Goal: Information Seeking & Learning: Learn about a topic

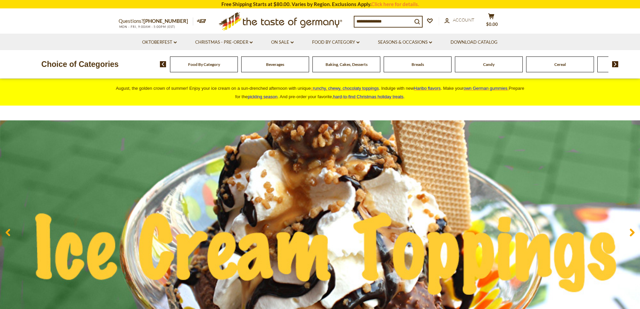
click at [372, 88] on span "runchy, chewy, chocolaty toppings" at bounding box center [346, 88] width 66 height 5
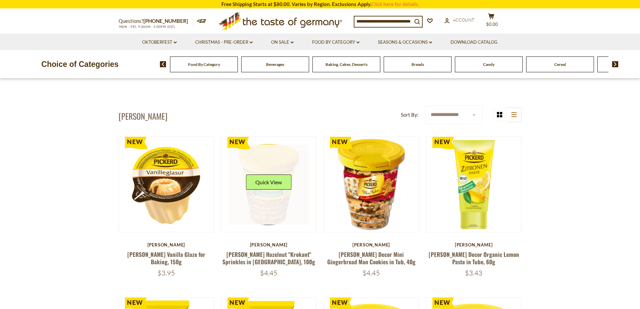
click at [288, 211] on link at bounding box center [269, 184] width 80 height 80
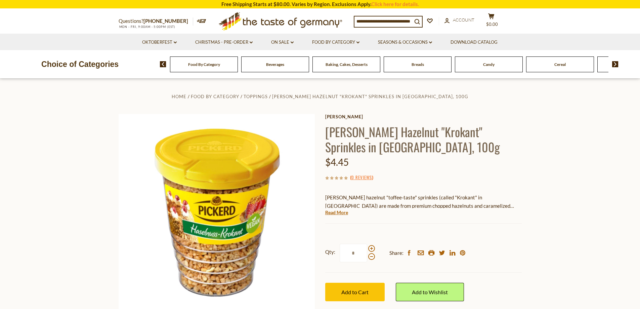
scroll to position [34, 0]
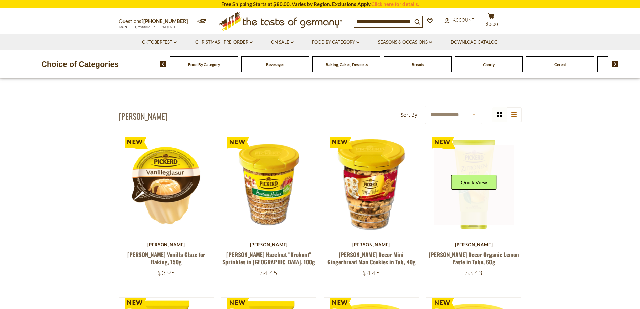
click at [489, 155] on link at bounding box center [474, 184] width 80 height 80
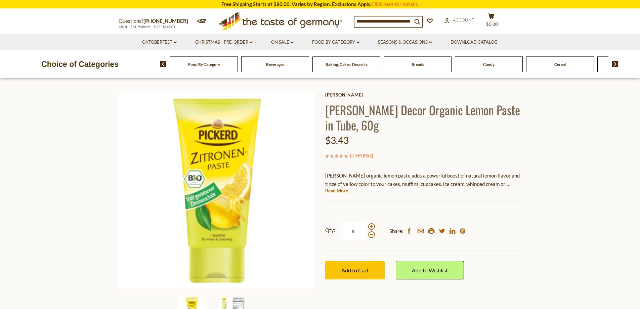
scroll to position [34, 0]
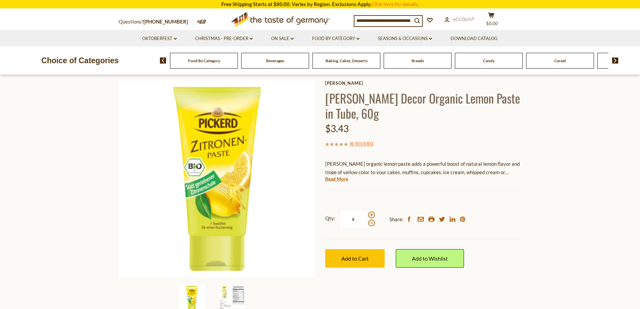
click at [381, 19] on input at bounding box center [383, 20] width 58 height 9
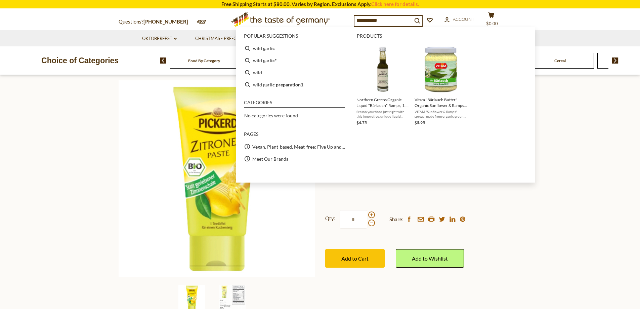
type input "**********"
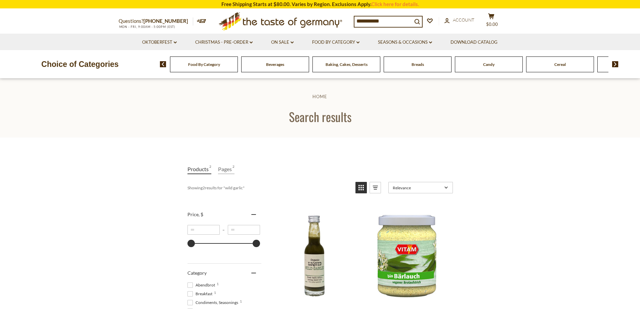
click at [385, 20] on input "**********" at bounding box center [383, 20] width 58 height 9
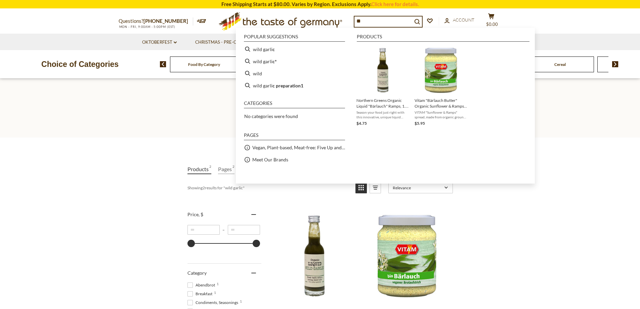
type input "*"
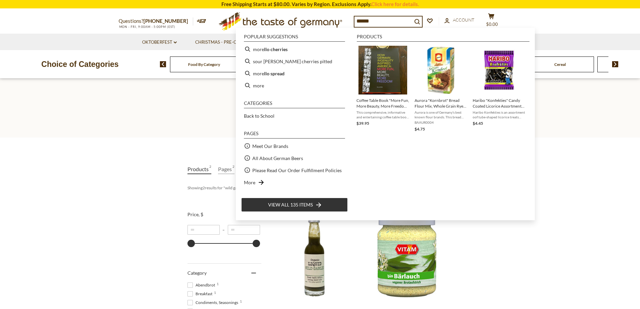
type input "*******"
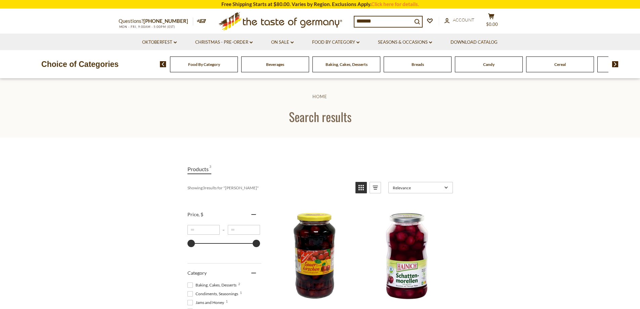
click at [389, 19] on input "*******" at bounding box center [383, 20] width 58 height 9
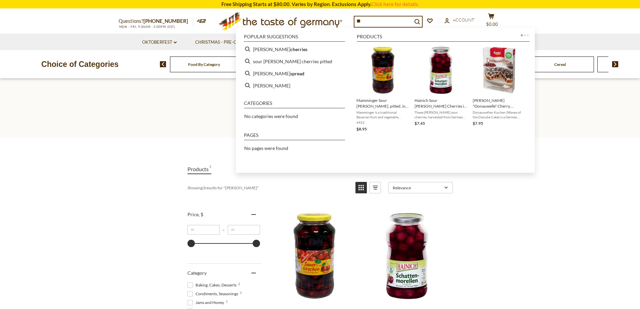
type input "*"
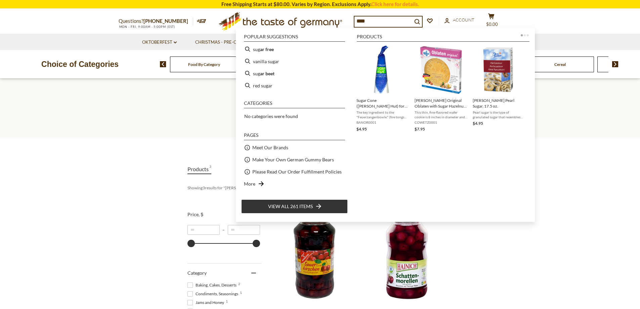
type input "*****"
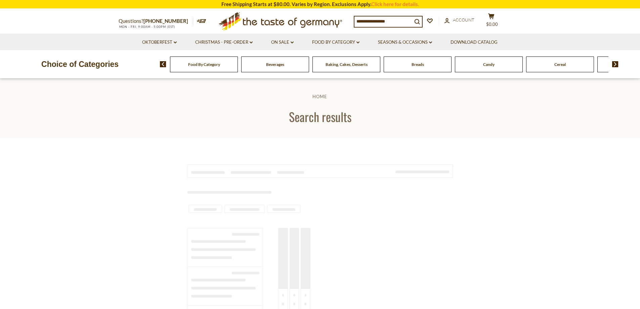
type input "*****"
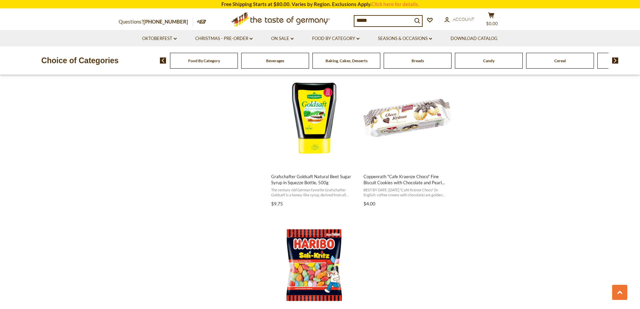
scroll to position [974, 0]
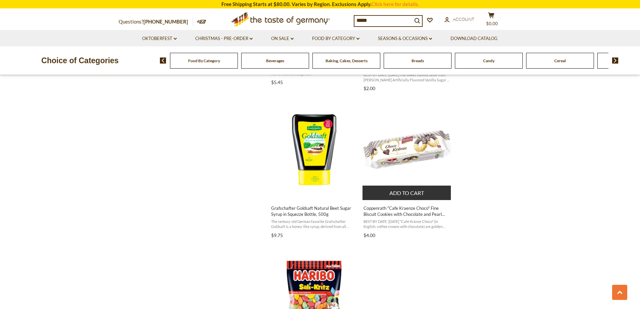
click at [427, 142] on img "Coppenrath" at bounding box center [406, 149] width 89 height 89
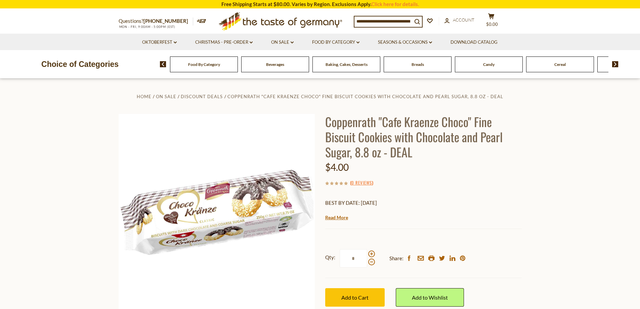
click at [395, 21] on input at bounding box center [383, 20] width 58 height 9
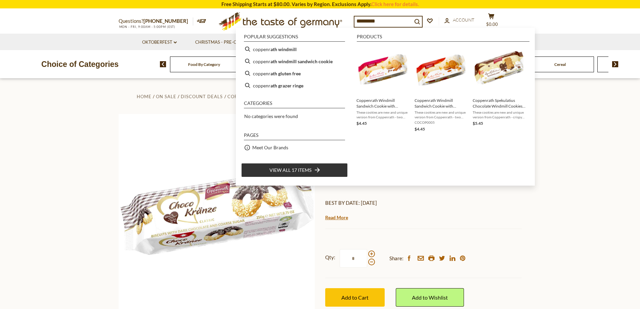
type input "**********"
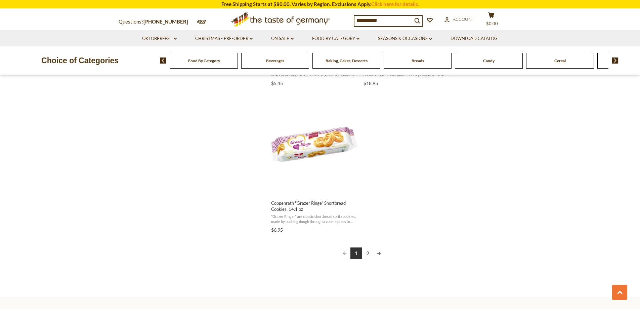
scroll to position [1142, 0]
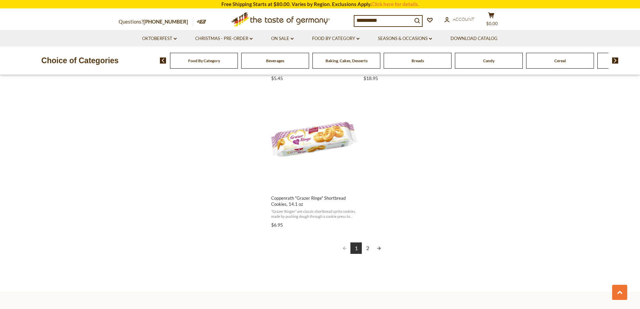
click at [368, 247] on link "2" at bounding box center [367, 247] width 11 height 11
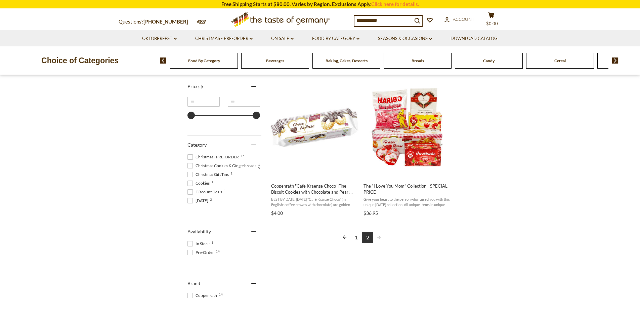
scroll to position [101, 0]
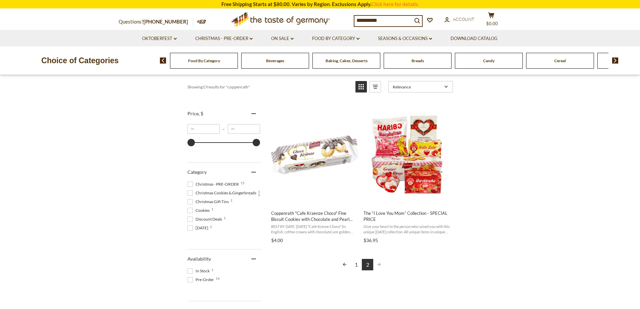
click at [392, 20] on input "**********" at bounding box center [383, 20] width 58 height 9
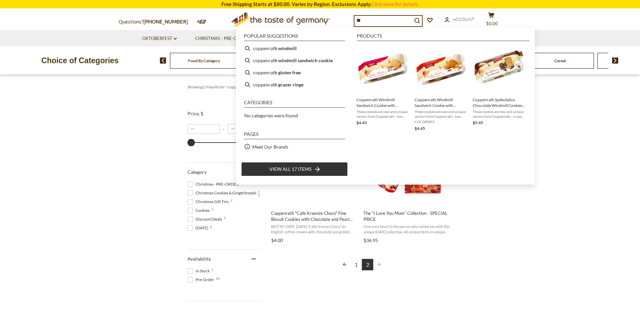
type input "*"
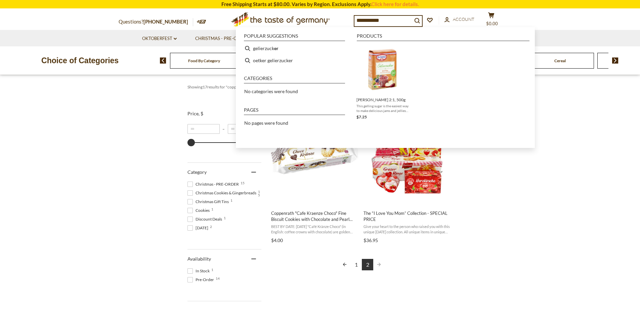
type input "**********"
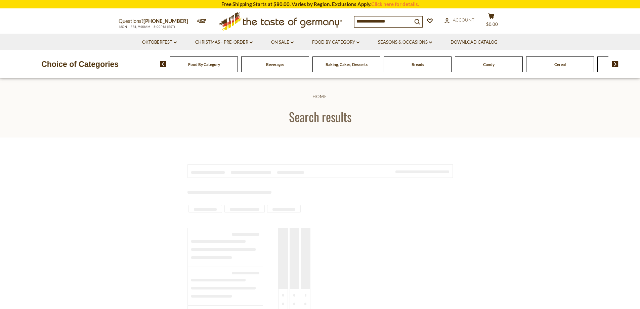
type input "**********"
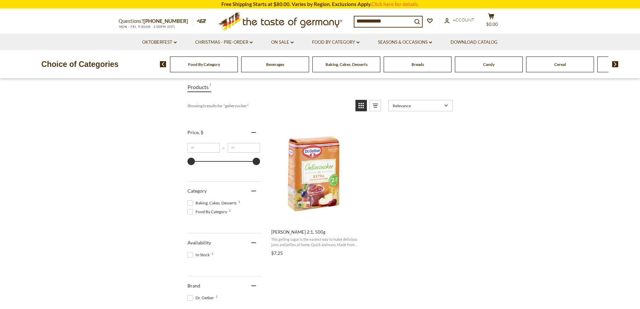
scroll to position [101, 0]
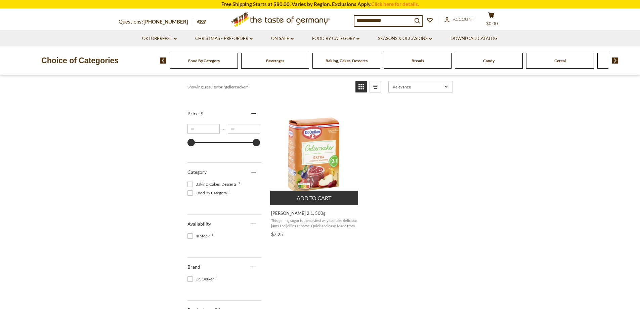
click at [328, 150] on img "Dr. Oetker Gelierzucker 2:1, 500g" at bounding box center [314, 154] width 89 height 89
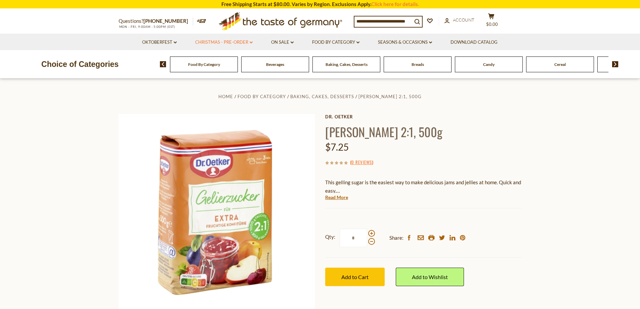
click at [220, 42] on link "Christmas - PRE-ORDER dropdown_arrow" at bounding box center [223, 42] width 57 height 7
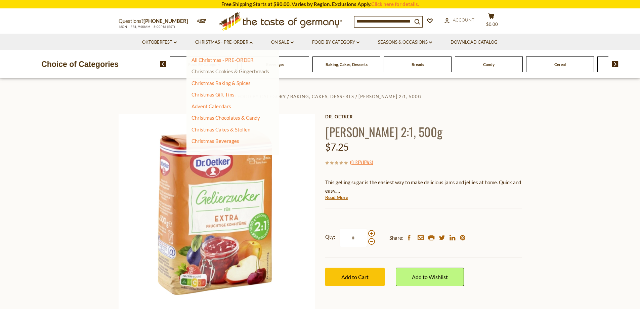
click at [232, 73] on link "Christmas Cookies & Gingerbreads" at bounding box center [230, 71] width 78 height 6
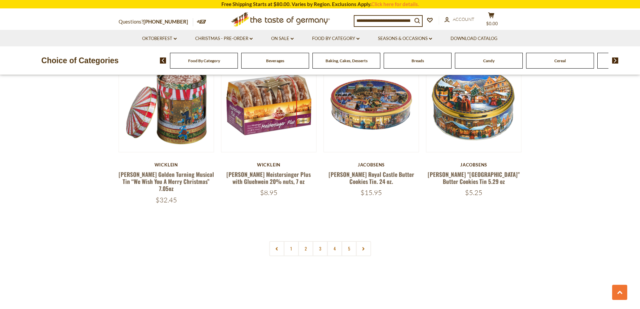
scroll to position [1646, 0]
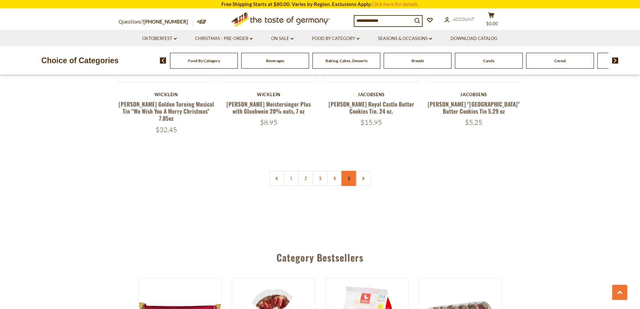
click at [352, 171] on link "5" at bounding box center [348, 178] width 15 height 15
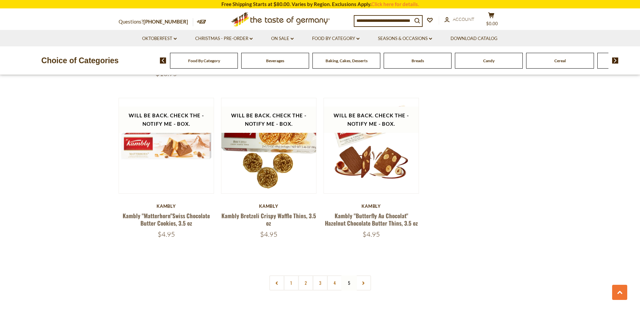
scroll to position [383, 0]
click at [335, 275] on link "4" at bounding box center [334, 282] width 15 height 15
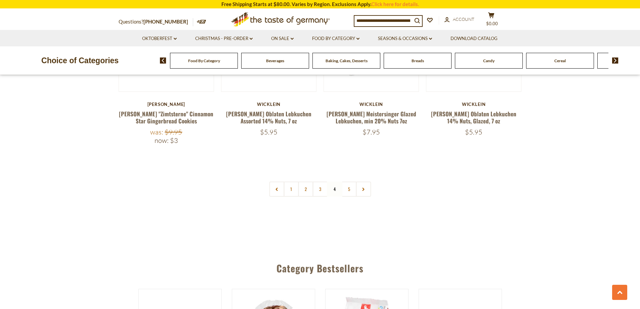
scroll to position [1660, 0]
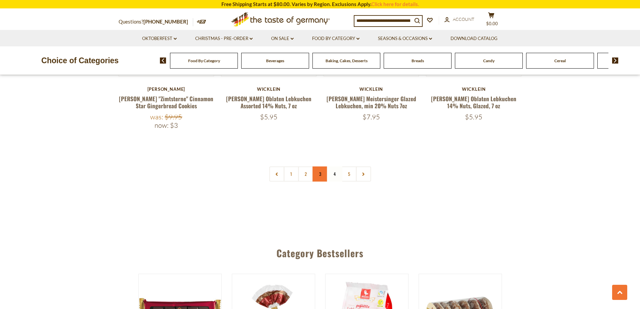
click at [320, 166] on link "3" at bounding box center [319, 173] width 15 height 15
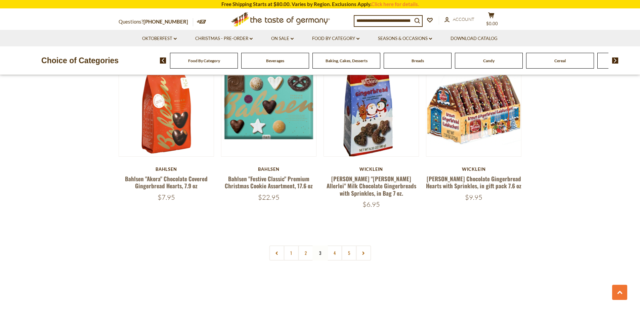
scroll to position [1592, 0]
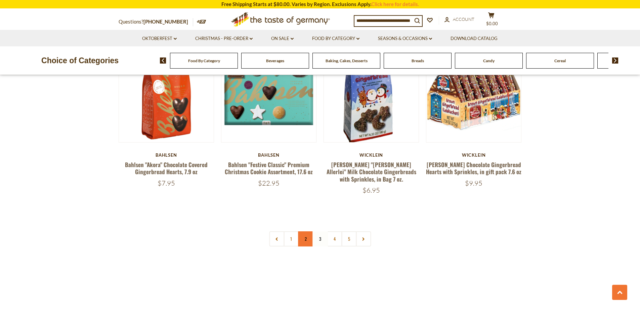
click at [307, 233] on link "2" at bounding box center [305, 238] width 15 height 15
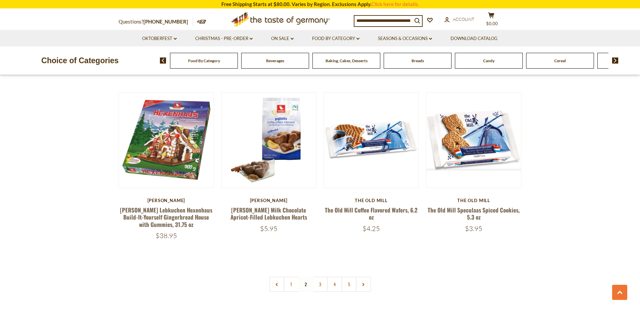
scroll to position [1559, 0]
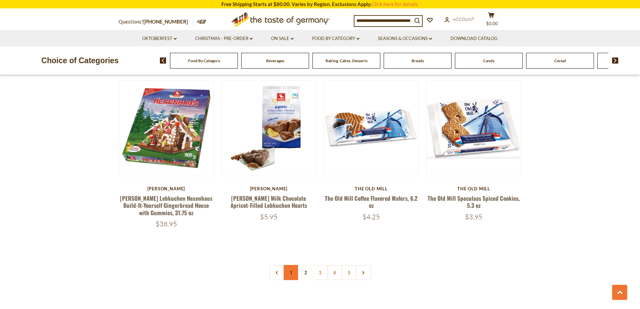
click at [292, 265] on link "1" at bounding box center [290, 272] width 15 height 15
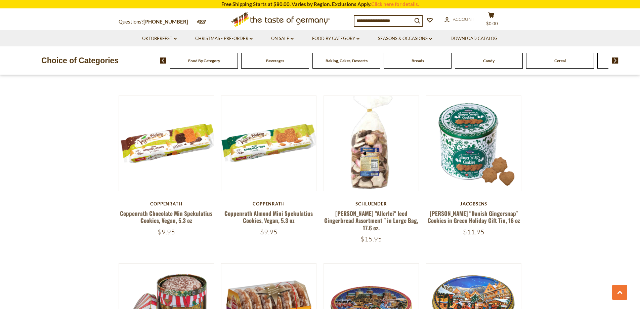
scroll to position [1357, 0]
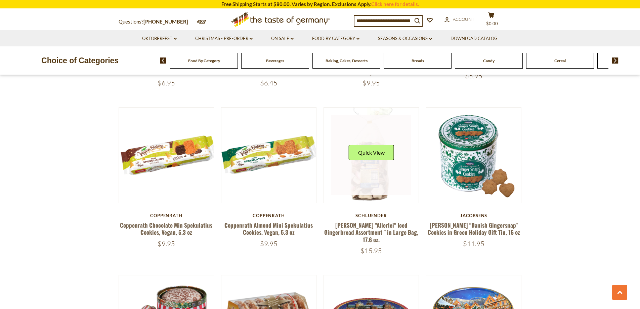
click at [398, 175] on link at bounding box center [371, 155] width 80 height 80
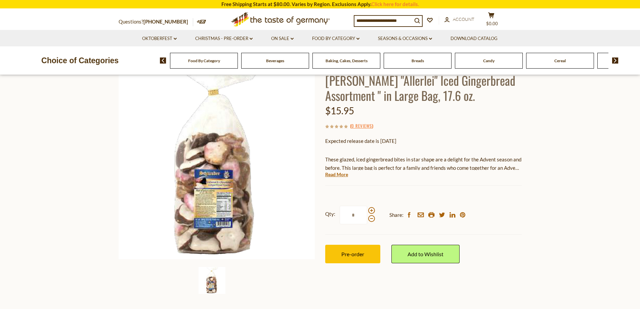
scroll to position [67, 0]
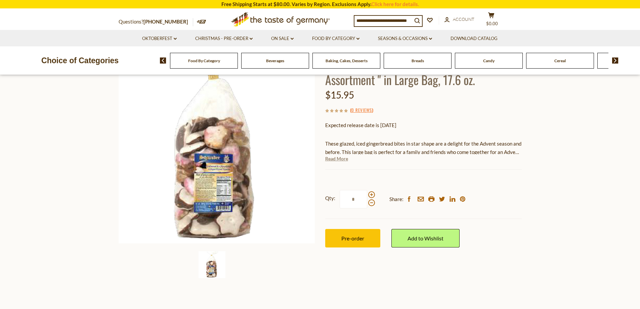
click at [333, 159] on link "Read More" at bounding box center [336, 158] width 23 height 7
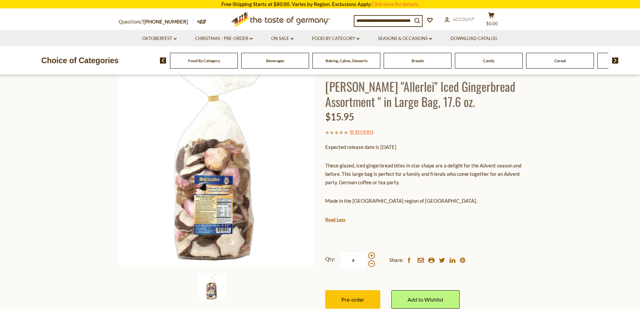
scroll to position [34, 0]
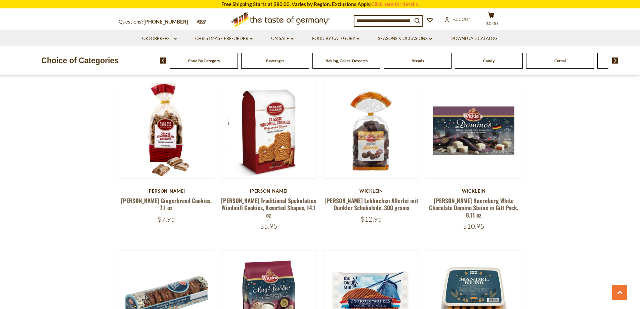
scroll to position [887, 0]
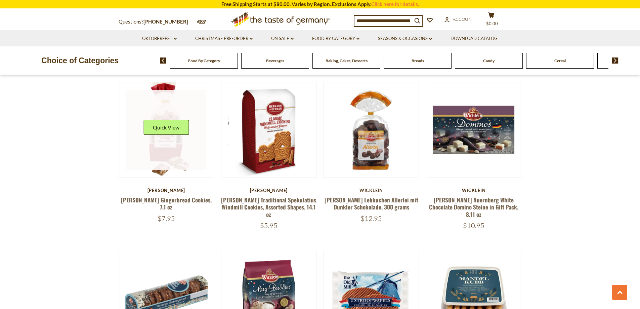
click at [178, 148] on link at bounding box center [166, 130] width 80 height 80
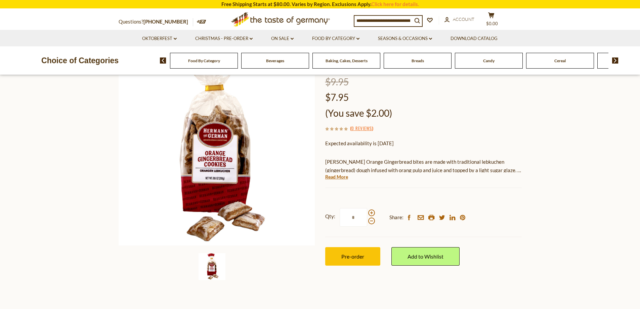
scroll to position [67, 0]
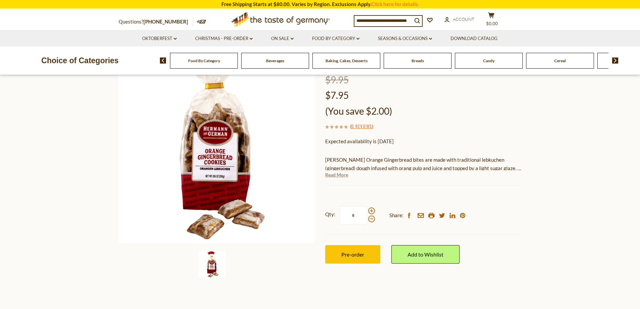
click at [334, 175] on link "Read More" at bounding box center [336, 174] width 23 height 7
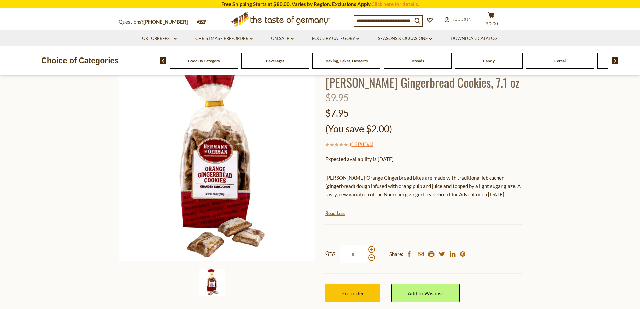
scroll to position [34, 0]
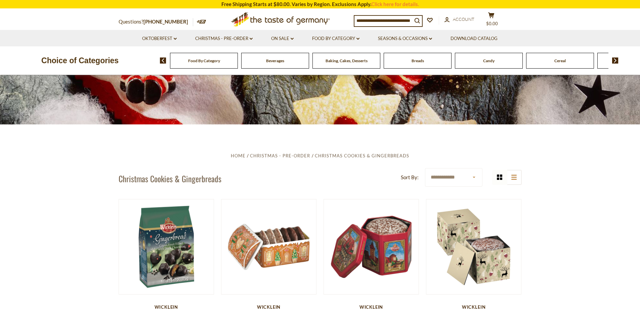
scroll to position [82, 0]
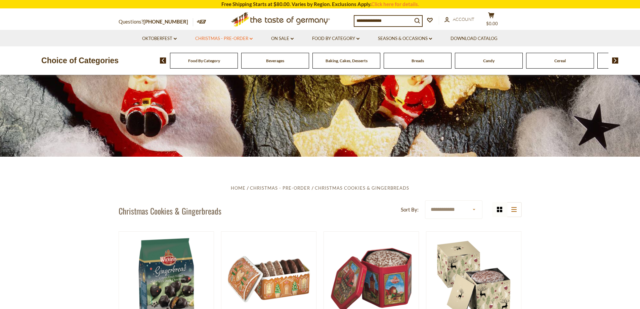
click at [223, 39] on link "Christmas - PRE-ORDER dropdown_arrow" at bounding box center [223, 38] width 57 height 7
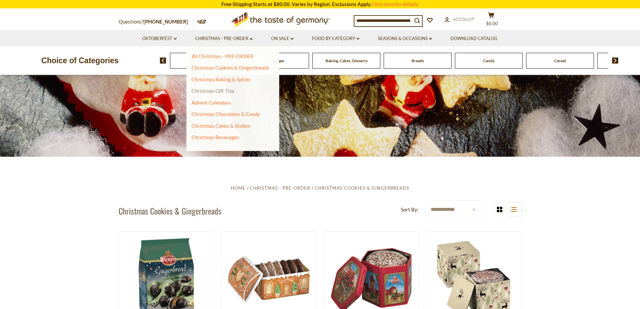
click at [216, 90] on link "Christmas Gift Tins" at bounding box center [212, 91] width 43 height 6
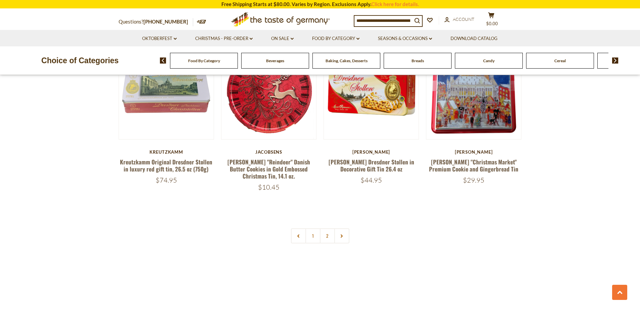
scroll to position [1511, 0]
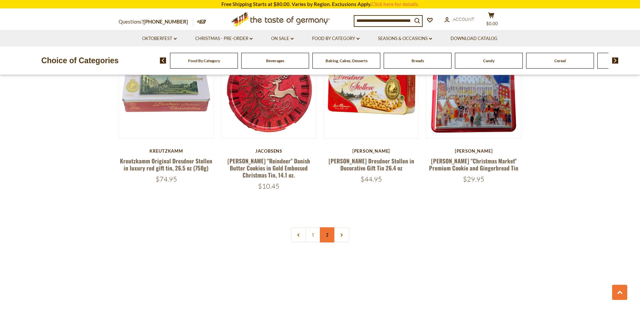
click at [326, 227] on link "2" at bounding box center [327, 234] width 15 height 15
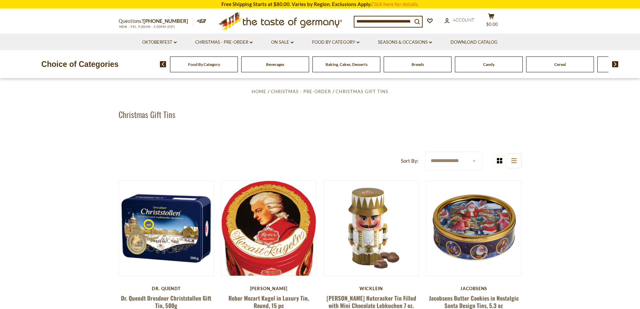
scroll to position [0, 0]
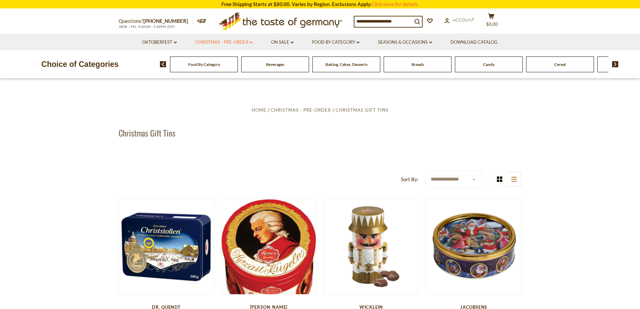
click at [229, 45] on link "Christmas - PRE-ORDER dropdown_arrow" at bounding box center [223, 42] width 57 height 7
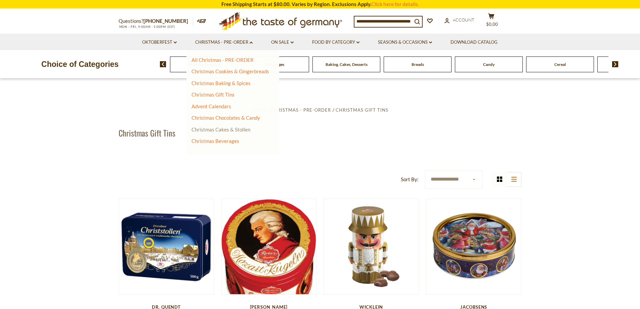
click at [219, 128] on link "Christmas Cakes & Stollen" at bounding box center [220, 129] width 59 height 6
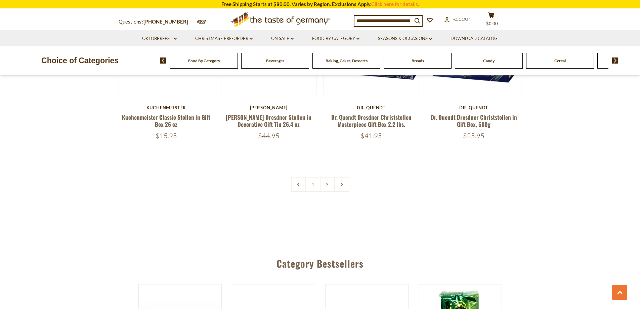
scroll to position [1612, 0]
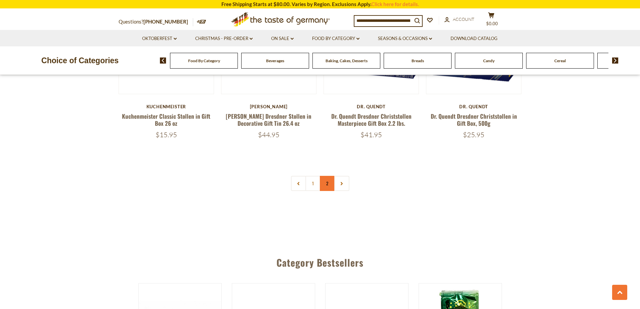
click at [329, 184] on link "2" at bounding box center [327, 183] width 15 height 15
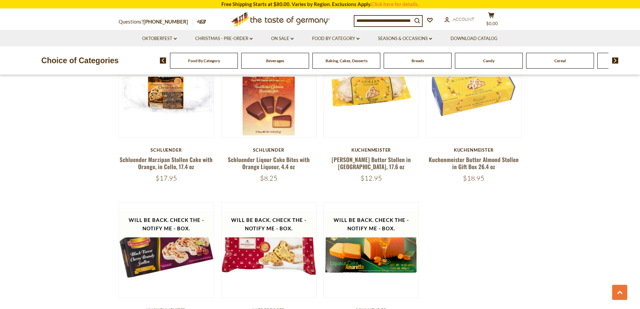
scroll to position [786, 0]
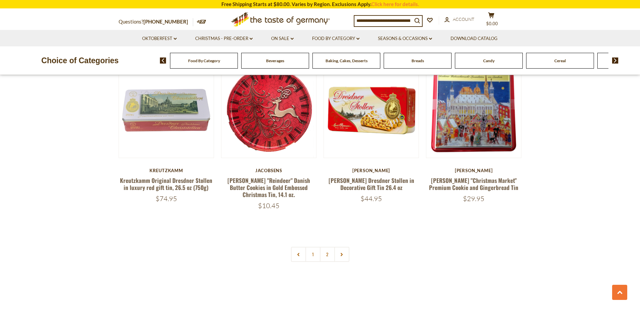
scroll to position [1511, 0]
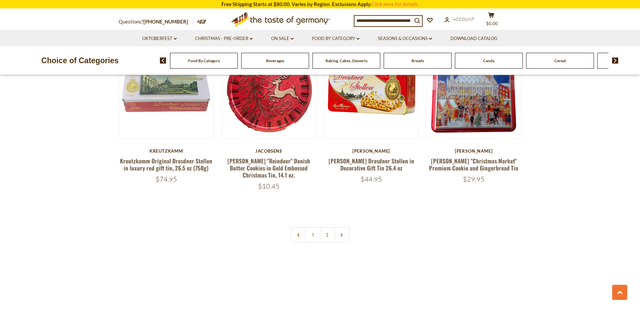
click at [169, 148] on div "Kreutzkamm" at bounding box center [167, 150] width 96 height 5
click at [174, 157] on link "Kreutzkamm Original Dresdner Stollen in luxury red gift tin, 26.5 oz (750g)" at bounding box center [166, 164] width 92 height 15
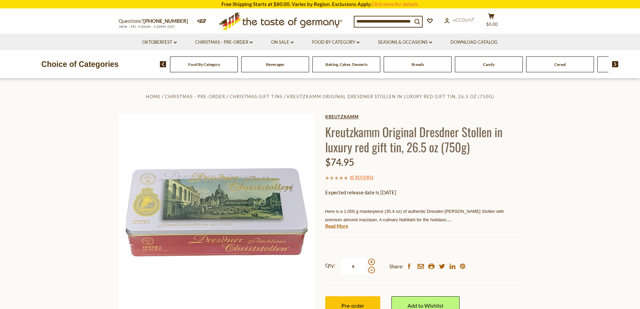
click at [345, 114] on link "Kreutzkamm" at bounding box center [423, 116] width 196 height 5
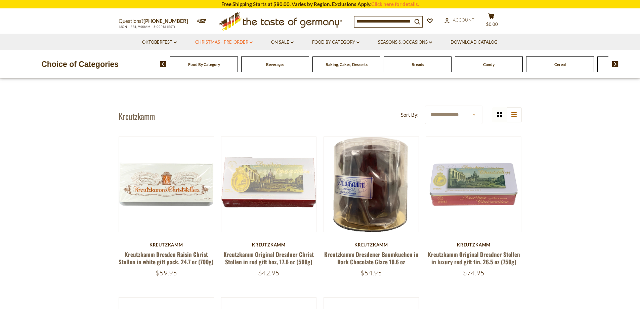
click at [225, 45] on link "Christmas - PRE-ORDER dropdown_arrow" at bounding box center [223, 42] width 57 height 7
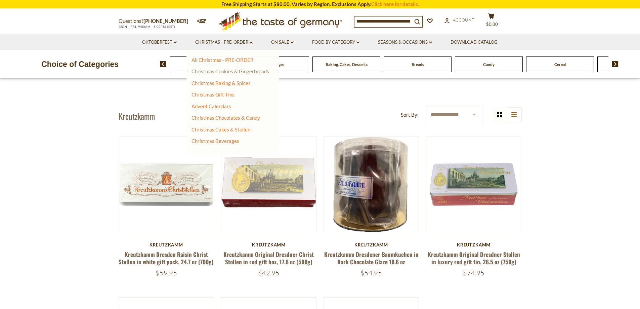
click at [227, 71] on link "Christmas Cookies & Gingerbreads" at bounding box center [230, 71] width 78 height 6
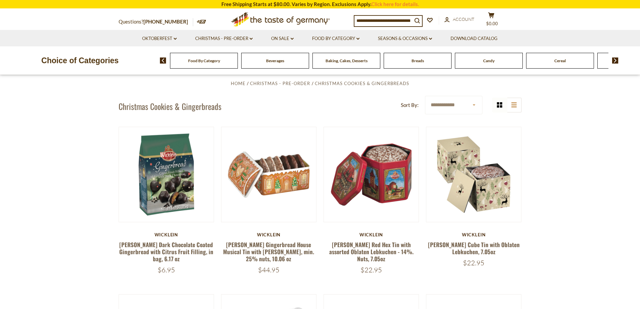
scroll to position [202, 0]
